Goal: Information Seeking & Learning: Learn about a topic

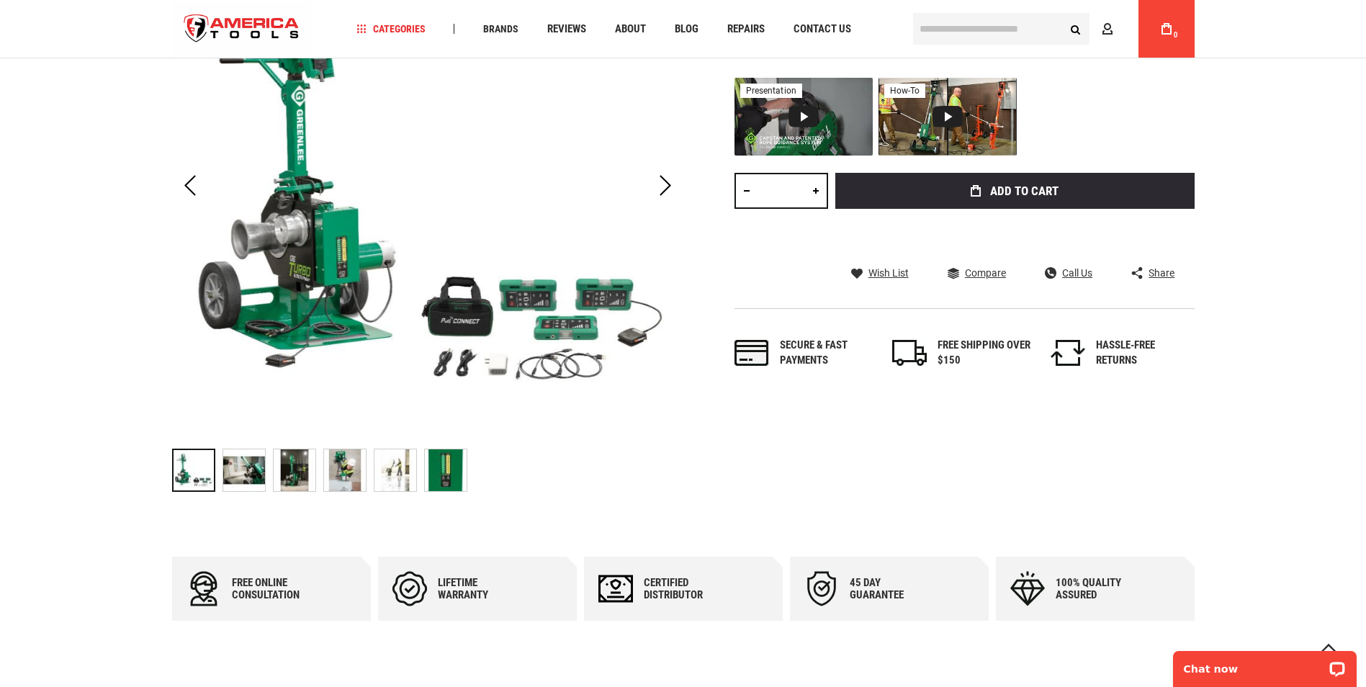
scroll to position [216, 0]
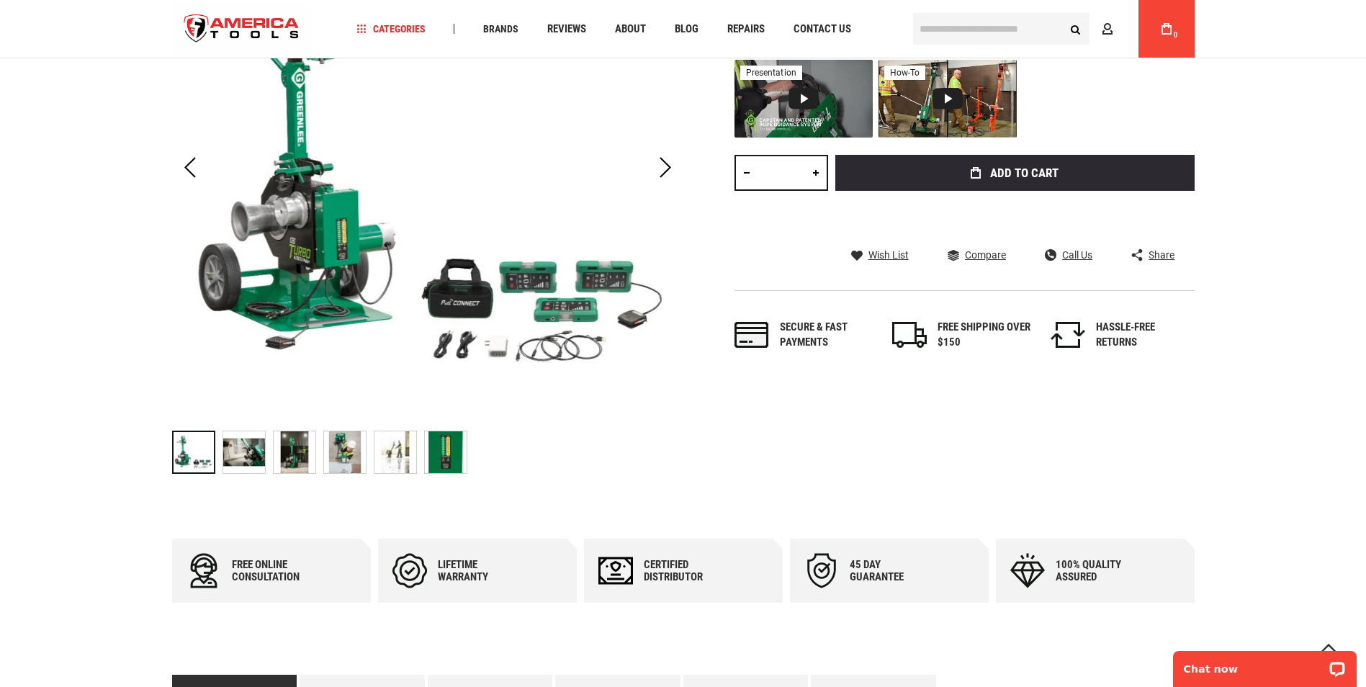
click at [328, 458] on img "GREENLEE G6 G6 TURBO™ 6000 LB CABLE PULLER" at bounding box center [345, 452] width 42 height 42
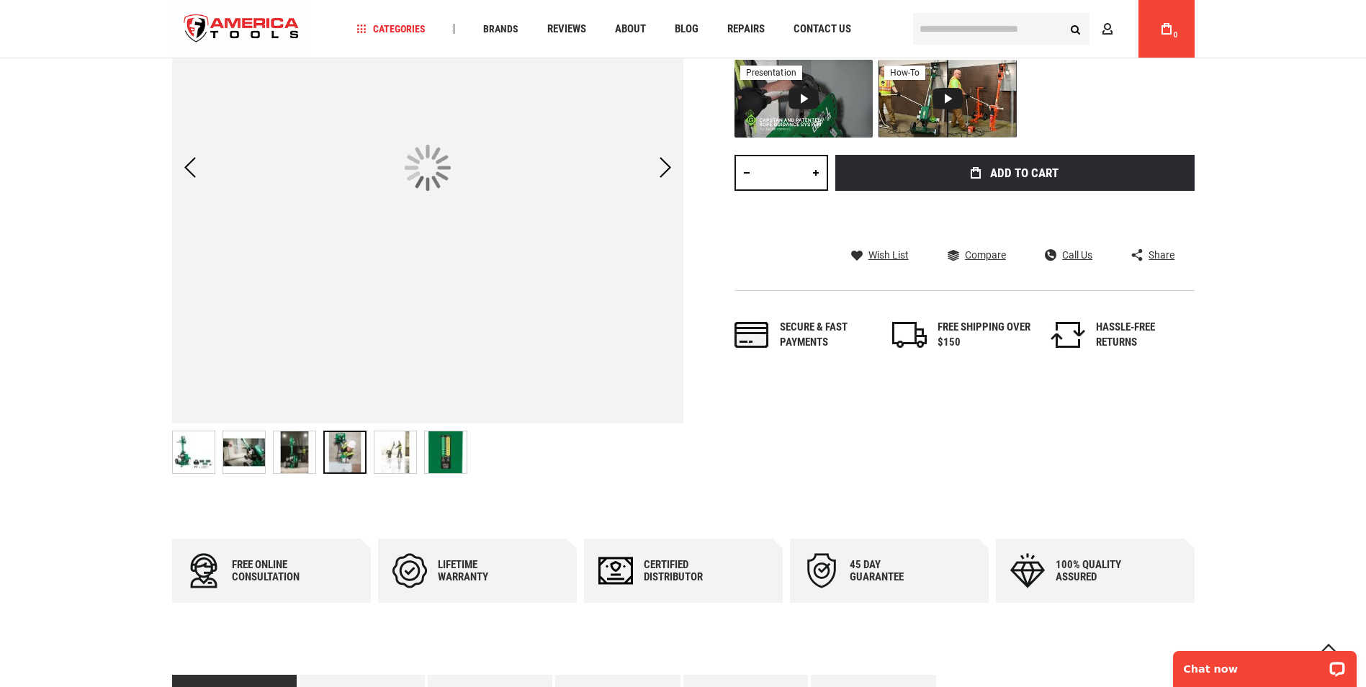
click at [403, 448] on img "GREENLEE G6 G6 TURBO™ 6000 LB CABLE PULLER" at bounding box center [396, 452] width 42 height 42
click at [460, 448] on img "GREENLEE G6 G6 TURBO™ 6000 LB CABLE PULLER" at bounding box center [446, 452] width 42 height 42
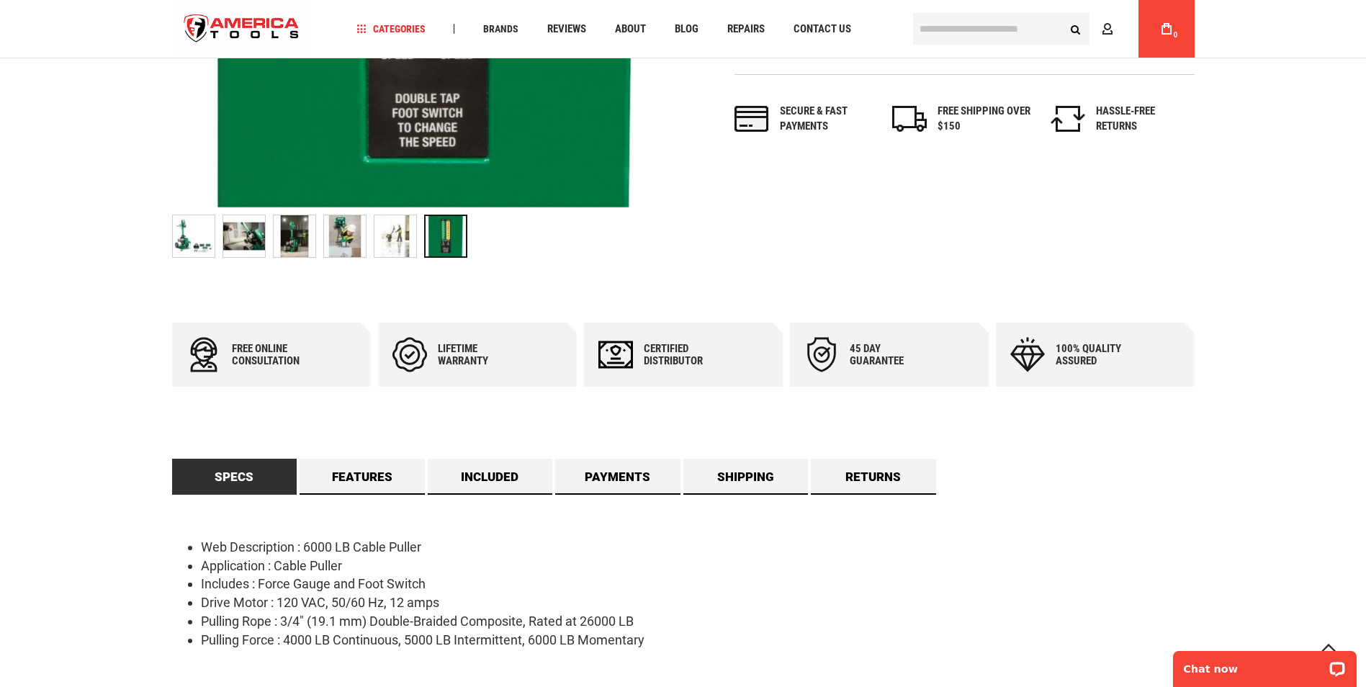
scroll to position [792, 0]
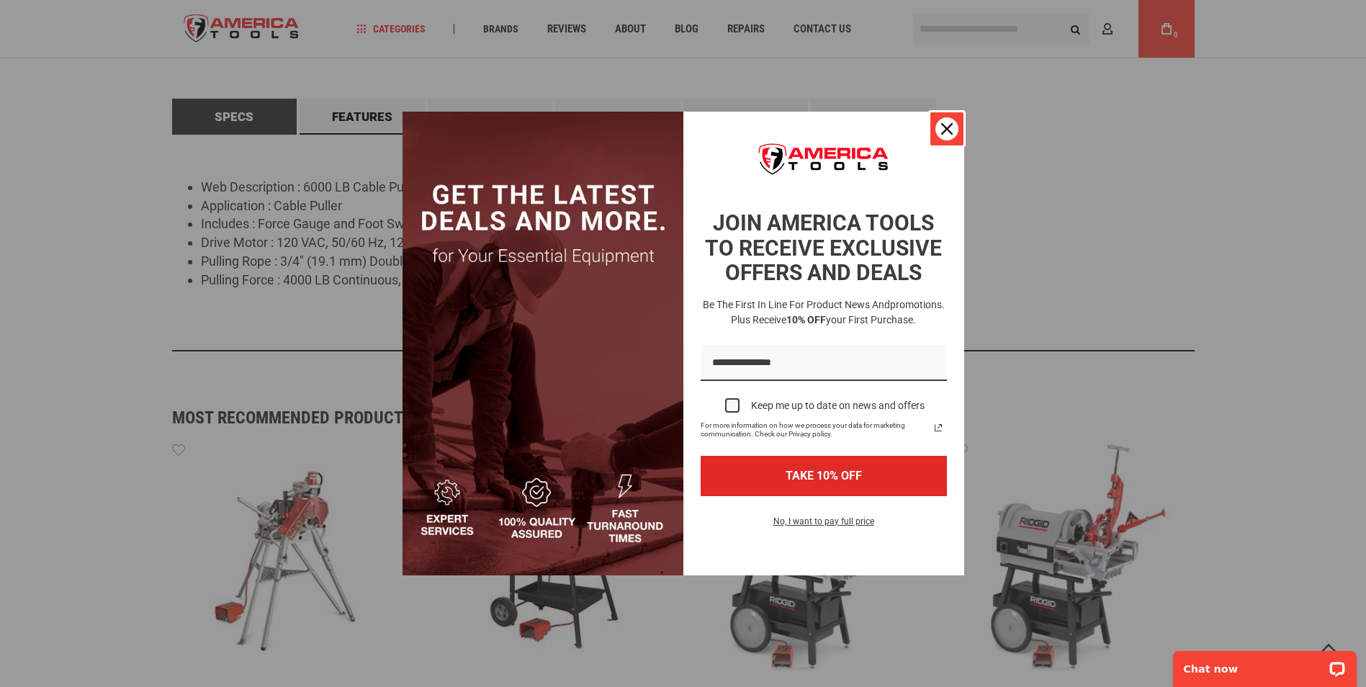
click at [946, 124] on icon "close icon" at bounding box center [947, 129] width 12 height 12
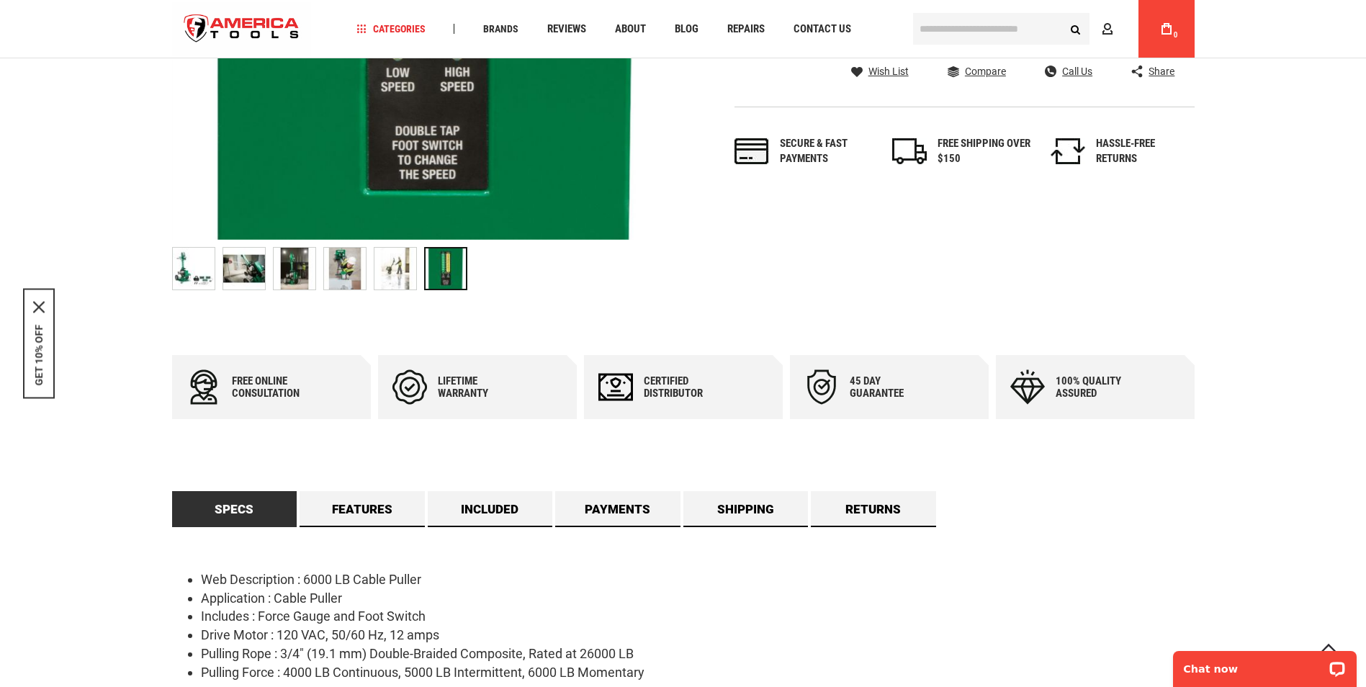
scroll to position [576, 0]
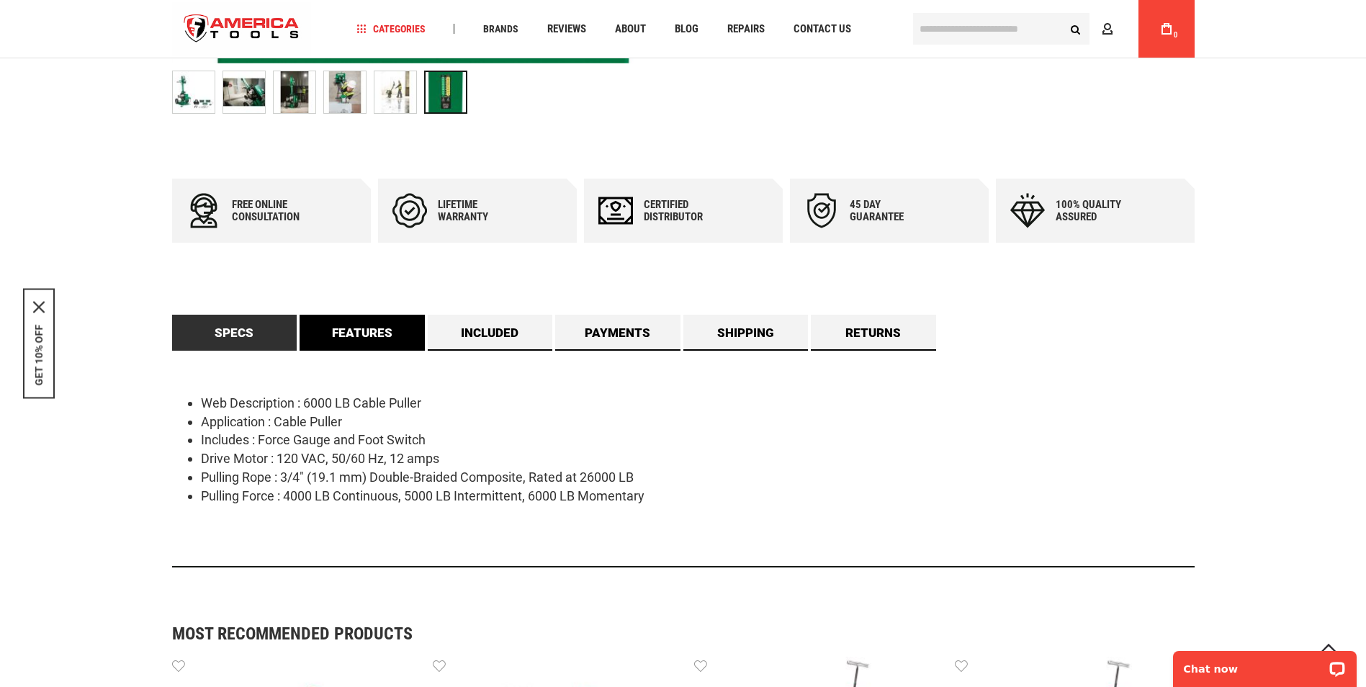
click at [360, 330] on link "Features" at bounding box center [362, 333] width 125 height 36
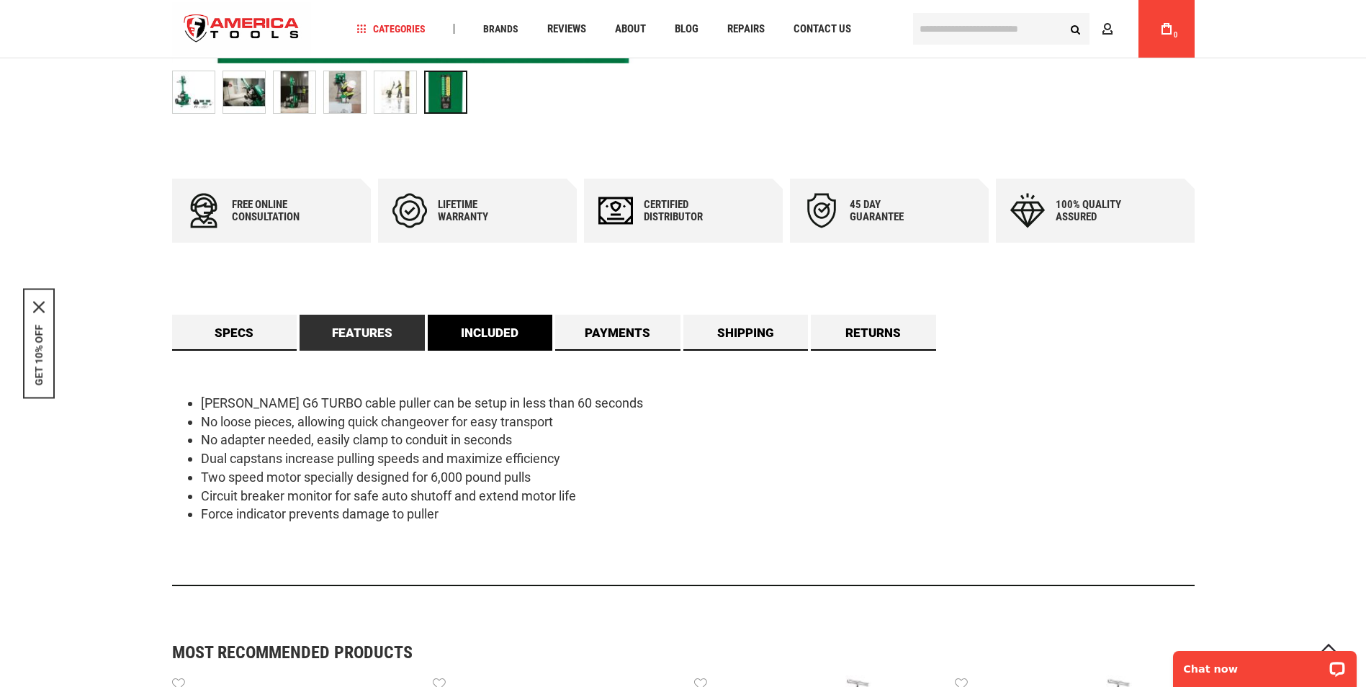
click at [503, 339] on link "Included" at bounding box center [490, 333] width 125 height 36
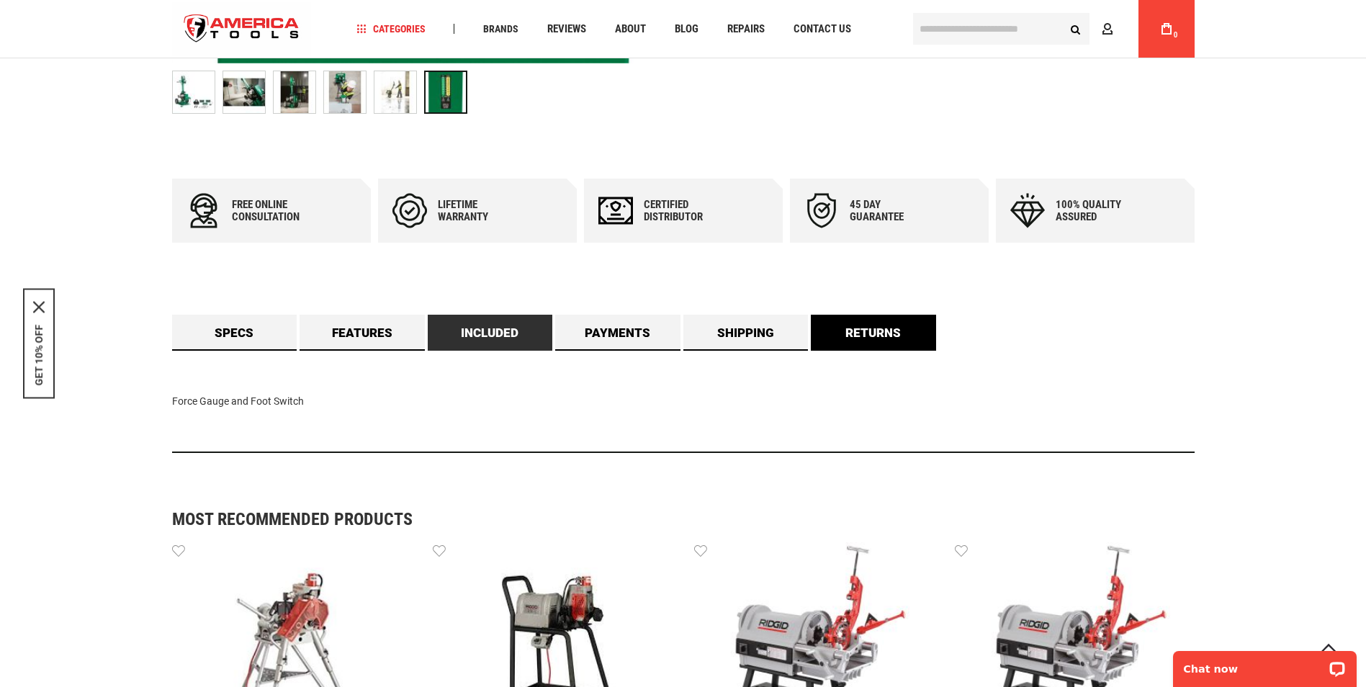
click at [867, 324] on link "Returns" at bounding box center [873, 333] width 125 height 36
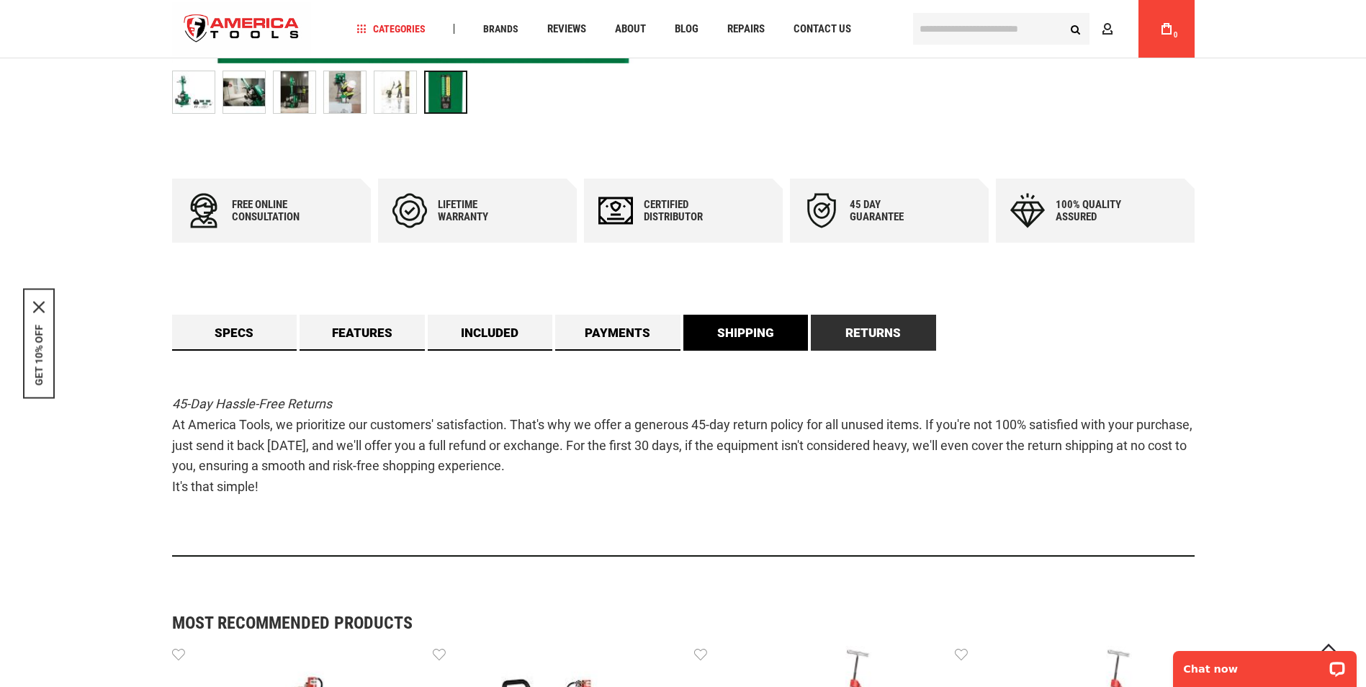
click at [753, 334] on link "Shipping" at bounding box center [746, 333] width 125 height 36
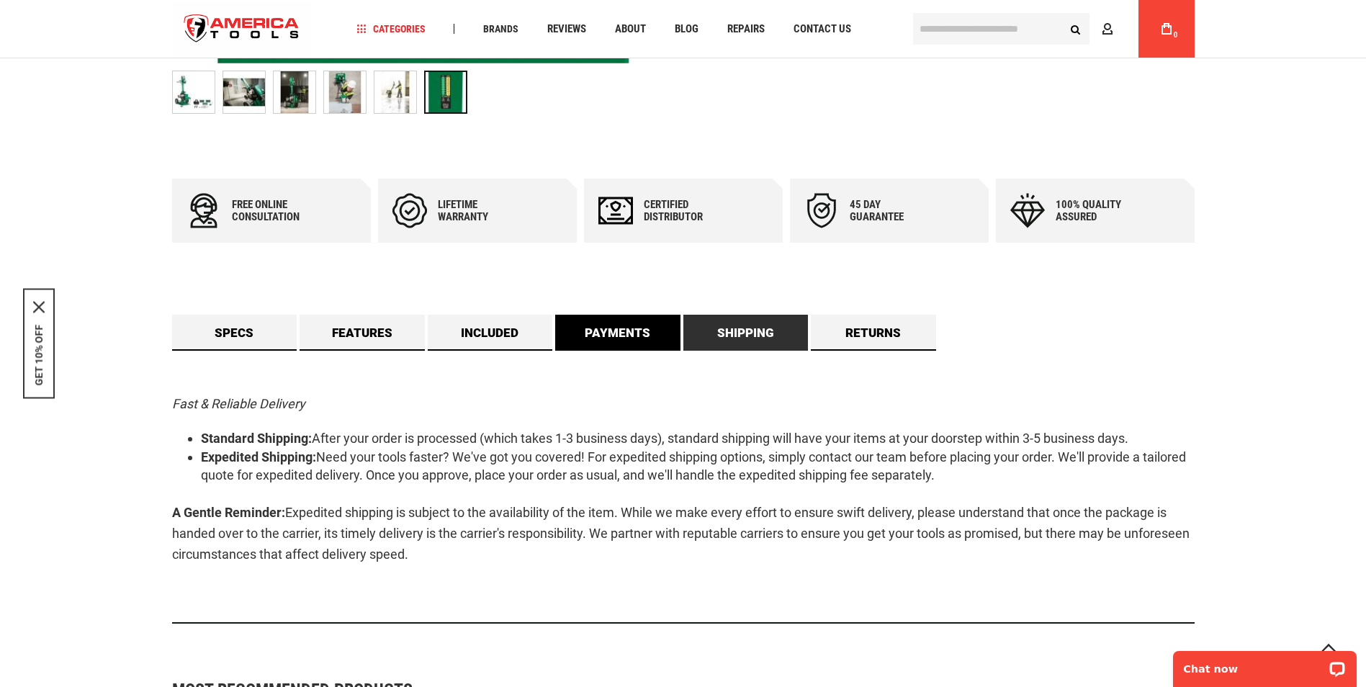
click at [620, 336] on link "Payments" at bounding box center [617, 333] width 125 height 36
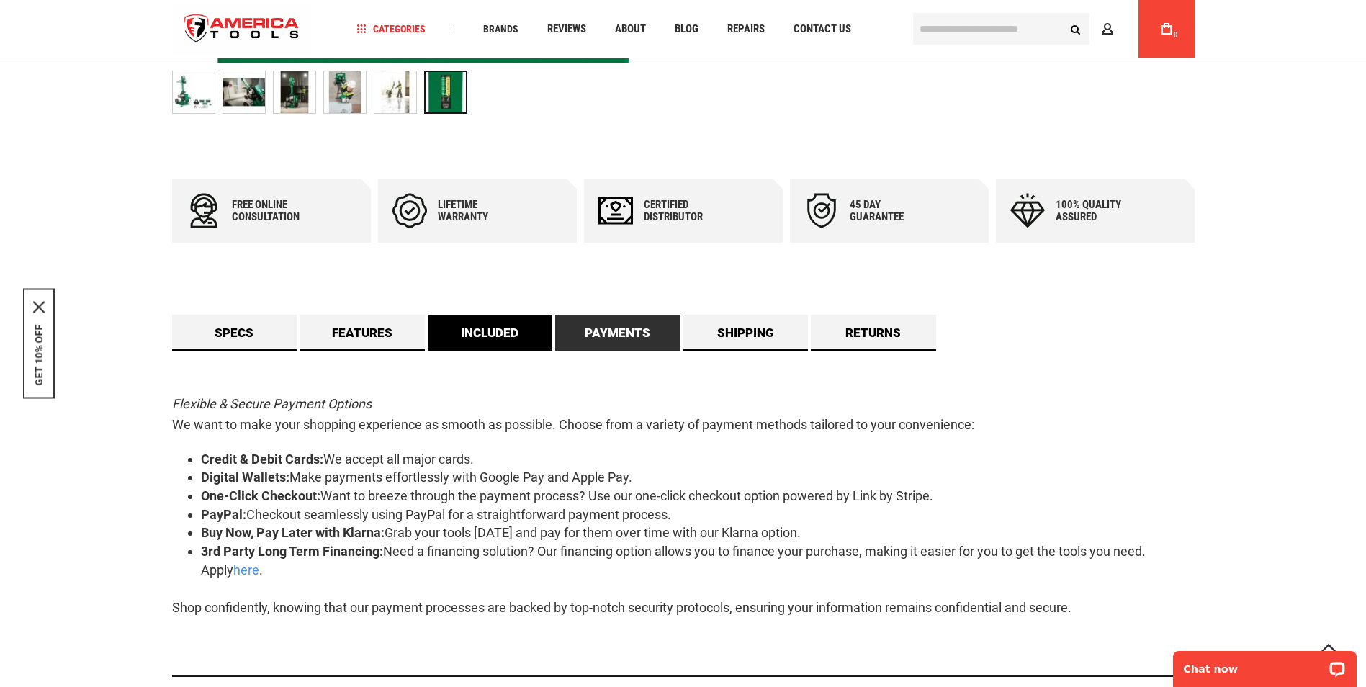
click at [468, 346] on link "Included" at bounding box center [490, 333] width 125 height 36
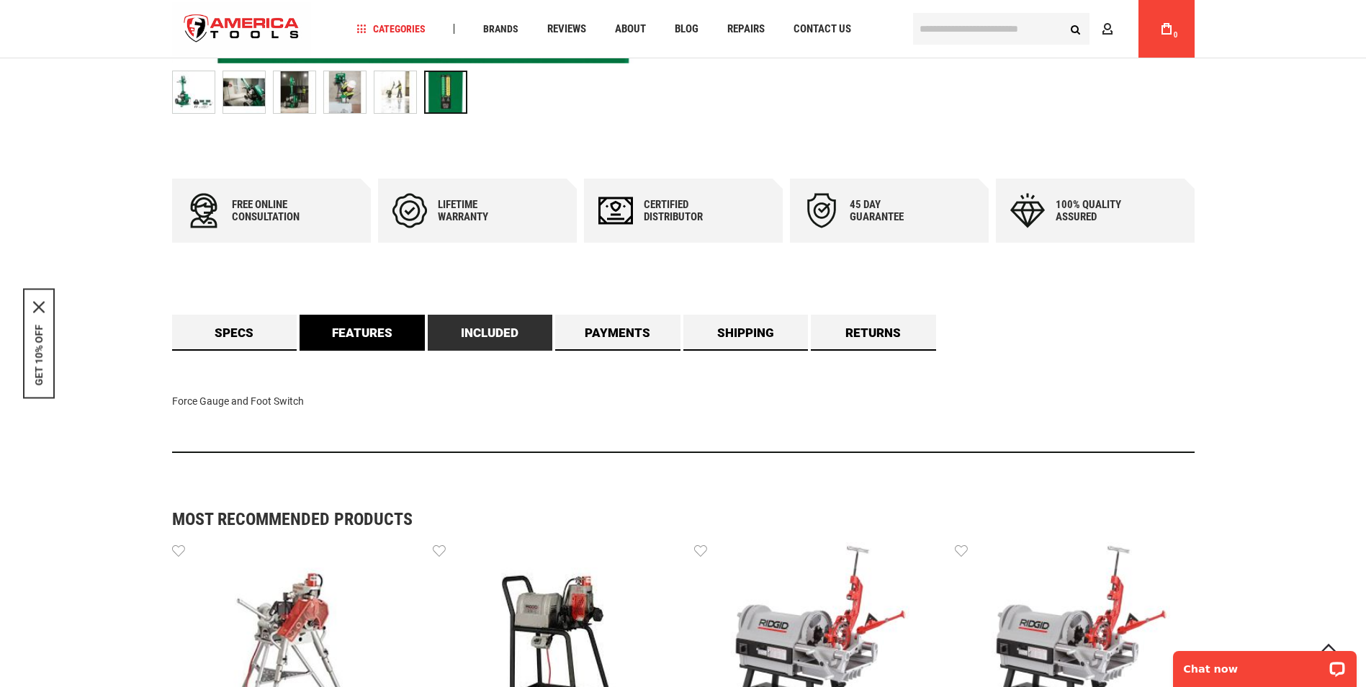
click at [357, 344] on link "Features" at bounding box center [362, 333] width 125 height 36
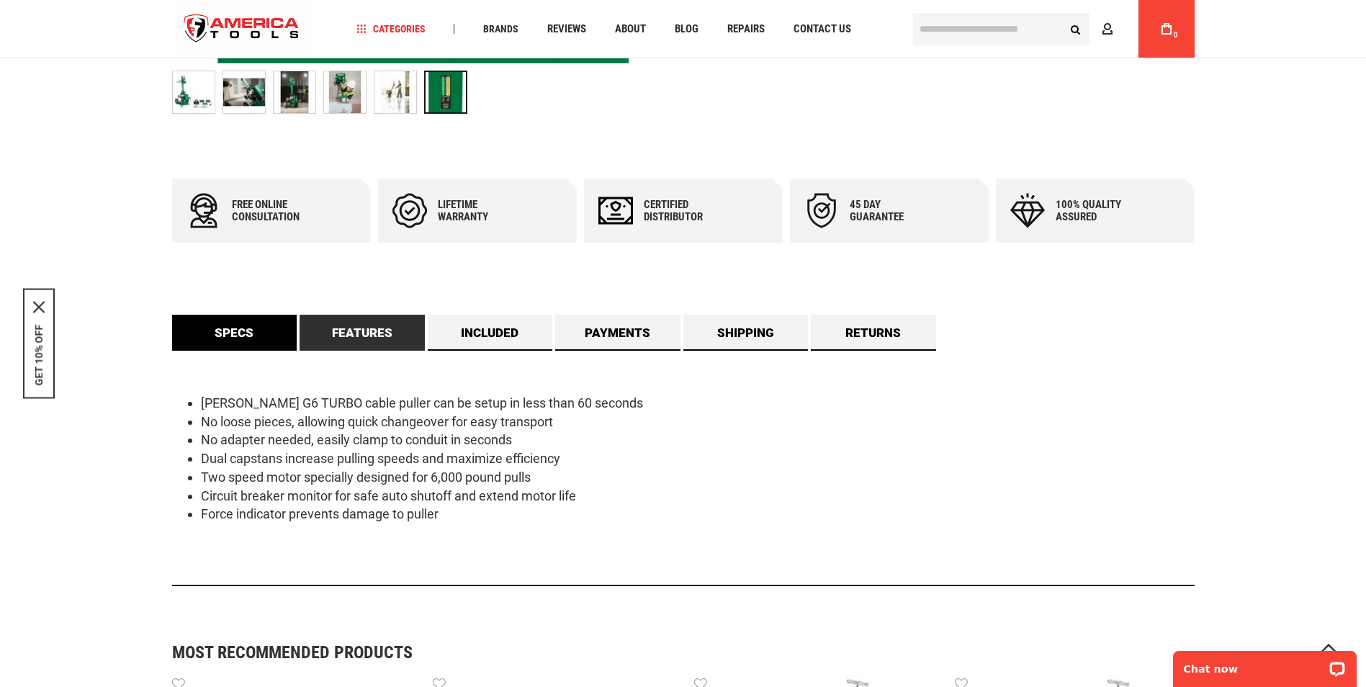
click at [238, 338] on link "Specs" at bounding box center [234, 333] width 125 height 36
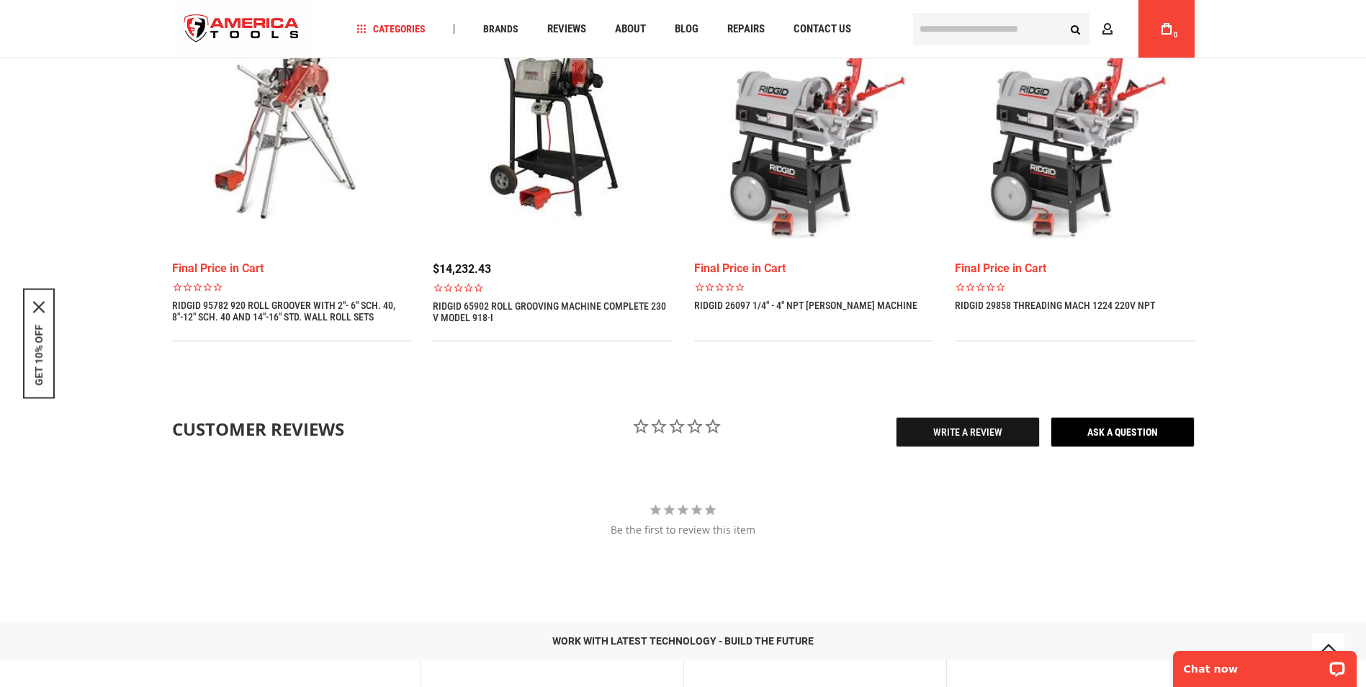
scroll to position [1629, 0]
